Goal: Task Accomplishment & Management: Use online tool/utility

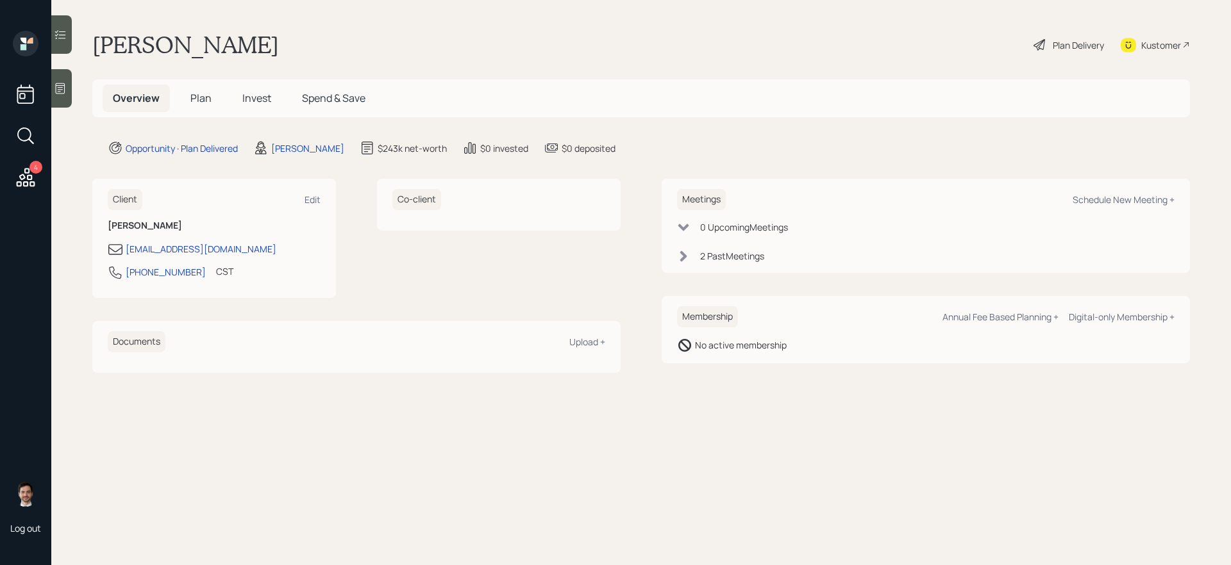
click at [203, 102] on span "Plan" at bounding box center [200, 98] width 21 height 14
